Goal: Information Seeking & Learning: Find specific fact

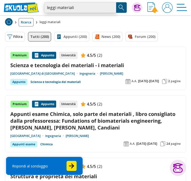
click at [80, 8] on input "leggi materiali" at bounding box center [80, 7] width 72 height 11
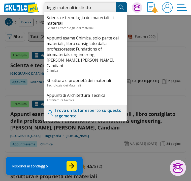
type input "leggi materiali in diritto"
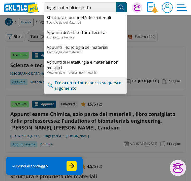
click at [122, 8] on img "Search Button" at bounding box center [122, 8] width 8 height 8
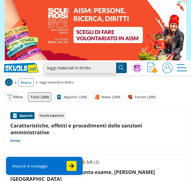
drag, startPoint x: 97, startPoint y: 69, endPoint x: 45, endPoint y: 67, distance: 51.7
click at [45, 67] on input "leggi materiali in diritto" at bounding box center [80, 68] width 72 height 11
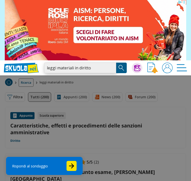
paste input "search"
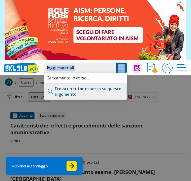
drag, startPoint x: 100, startPoint y: 73, endPoint x: 49, endPoint y: 69, distance: 51.6
click at [49, 69] on div "leggi materiali Caricamento in corso... Trova un tutor esperto su questo argome…" at bounding box center [88, 68] width 88 height 11
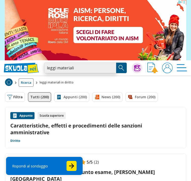
drag, startPoint x: 47, startPoint y: 69, endPoint x: 82, endPoint y: 69, distance: 34.5
click at [82, 69] on input "leggi materiali" at bounding box center [80, 68] width 72 height 11
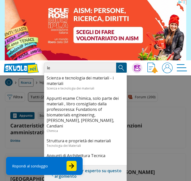
type input "l"
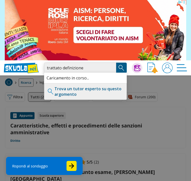
type input "trattato definizione"
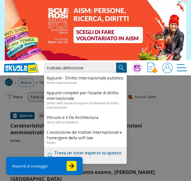
click at [119, 64] on button "Search Button" at bounding box center [121, 68] width 11 height 11
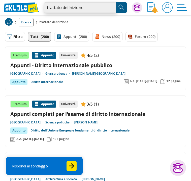
drag, startPoint x: 89, startPoint y: 8, endPoint x: 48, endPoint y: 8, distance: 40.8
click at [48, 8] on input "trattato definizione" at bounding box center [80, 7] width 72 height 11
type input "t"
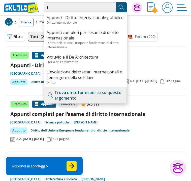
click at [151, 53] on div "Premium [GEOGRAPHIC_DATA] Università 4/5 (2)" at bounding box center [95, 55] width 170 height 7
